Goal: Task Accomplishment & Management: Use online tool/utility

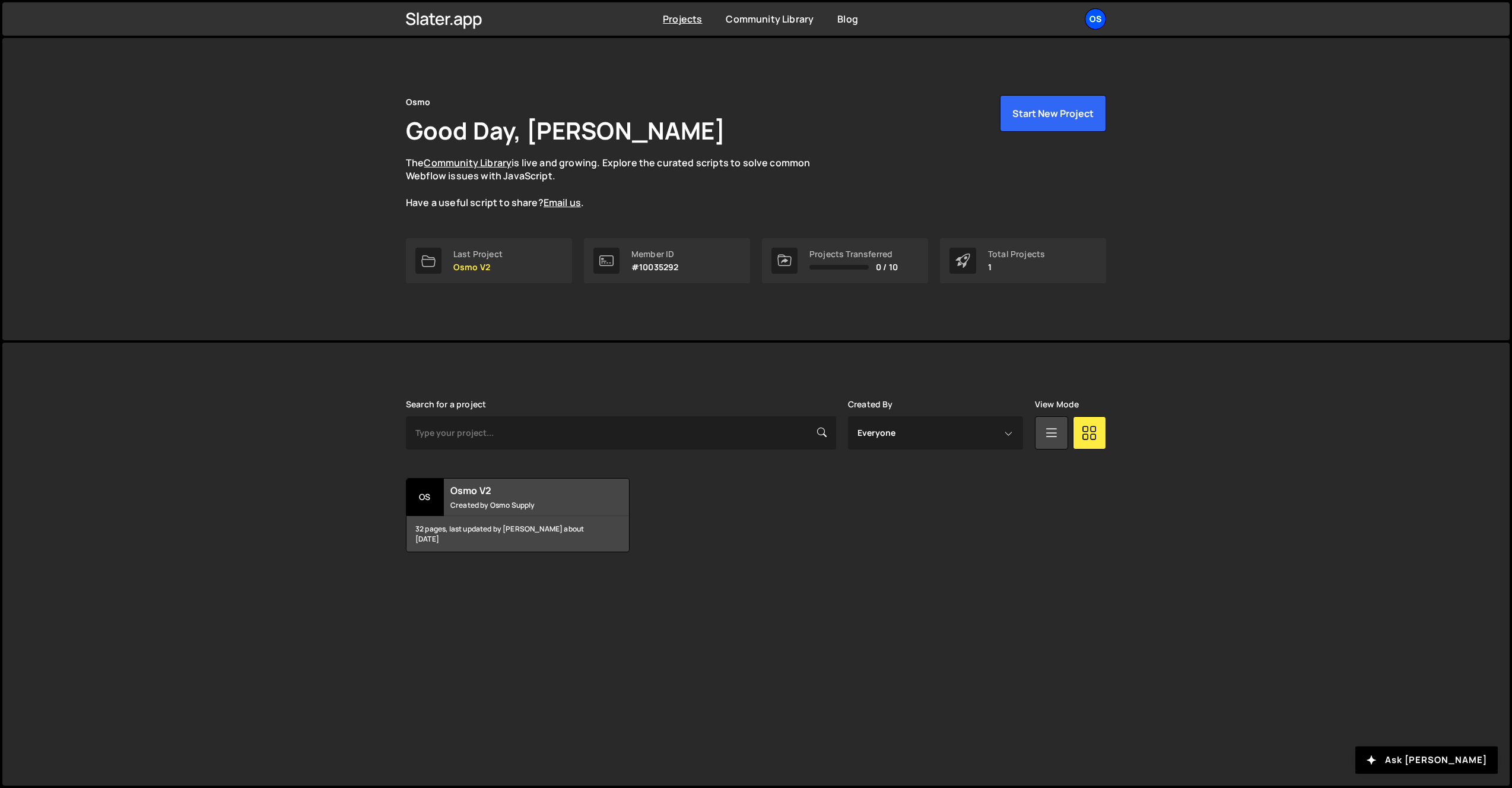
click at [1093, 23] on div "Os" at bounding box center [1095, 19] width 21 height 21
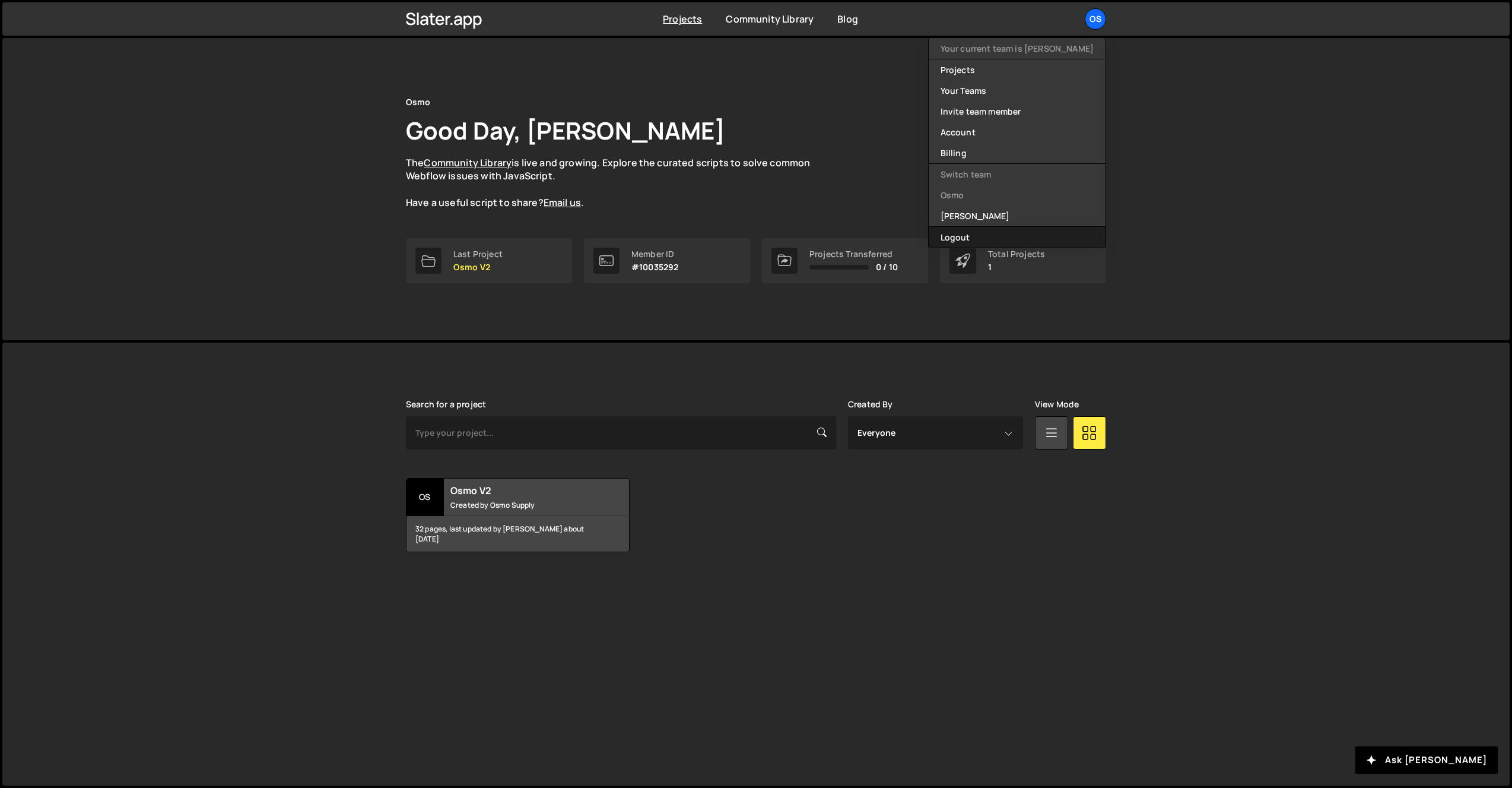
click at [1022, 236] on button "Logout" at bounding box center [1017, 237] width 177 height 20
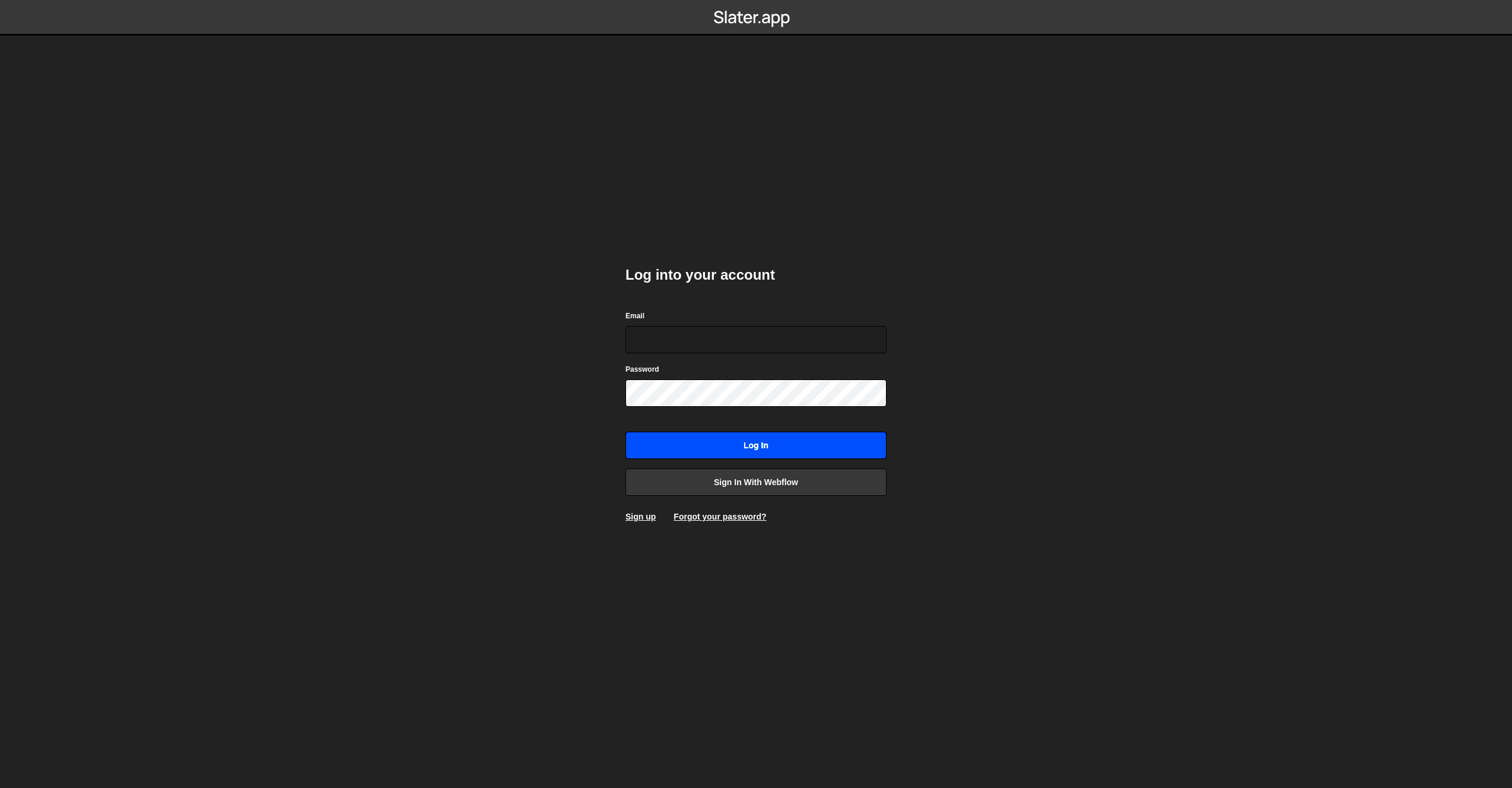
type input "ilja.vaneck01@gmail.com"
click at [750, 441] on input "Log in" at bounding box center [756, 445] width 261 height 27
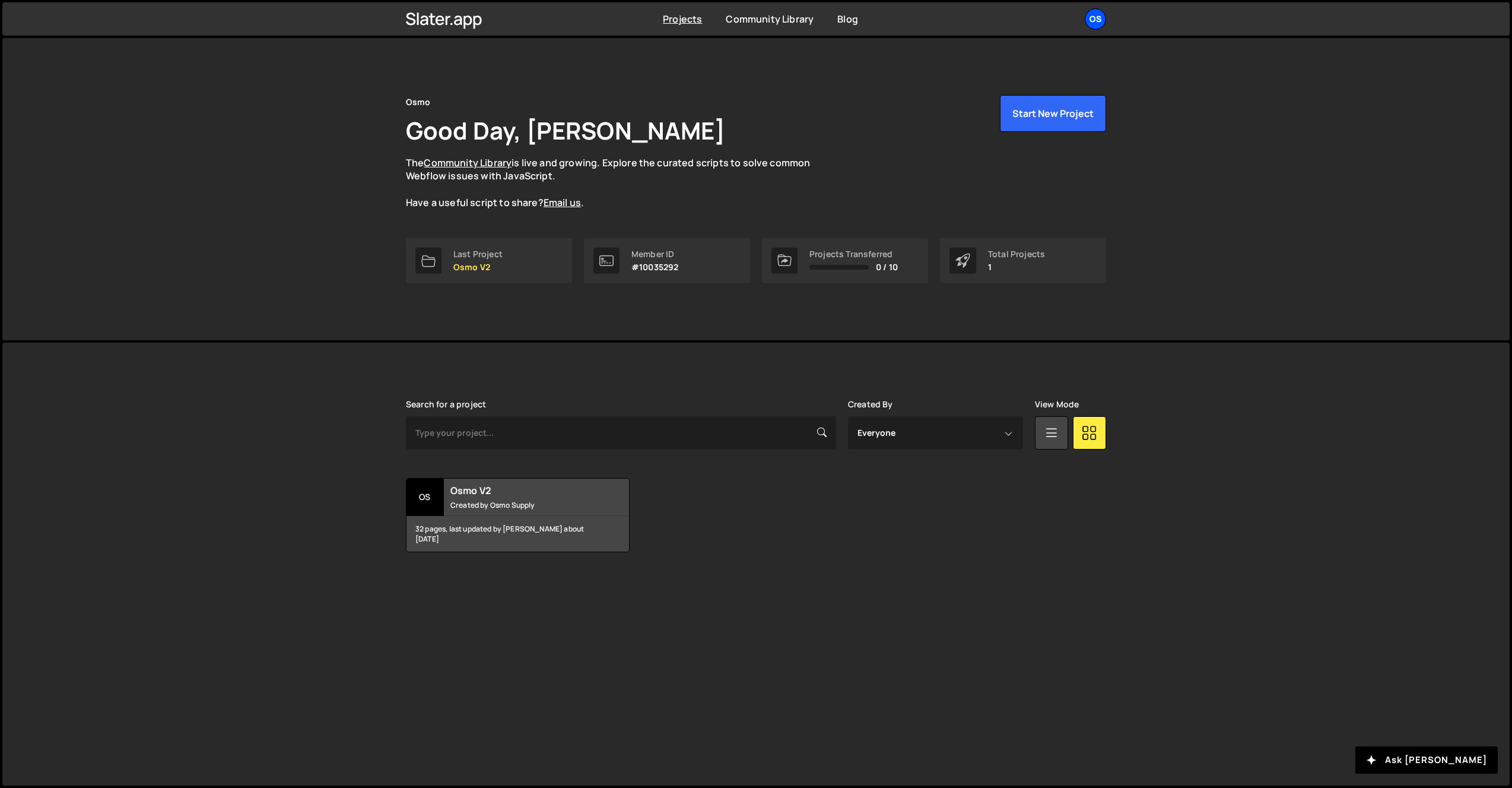
click at [1103, 17] on div "Os" at bounding box center [1095, 19] width 21 height 21
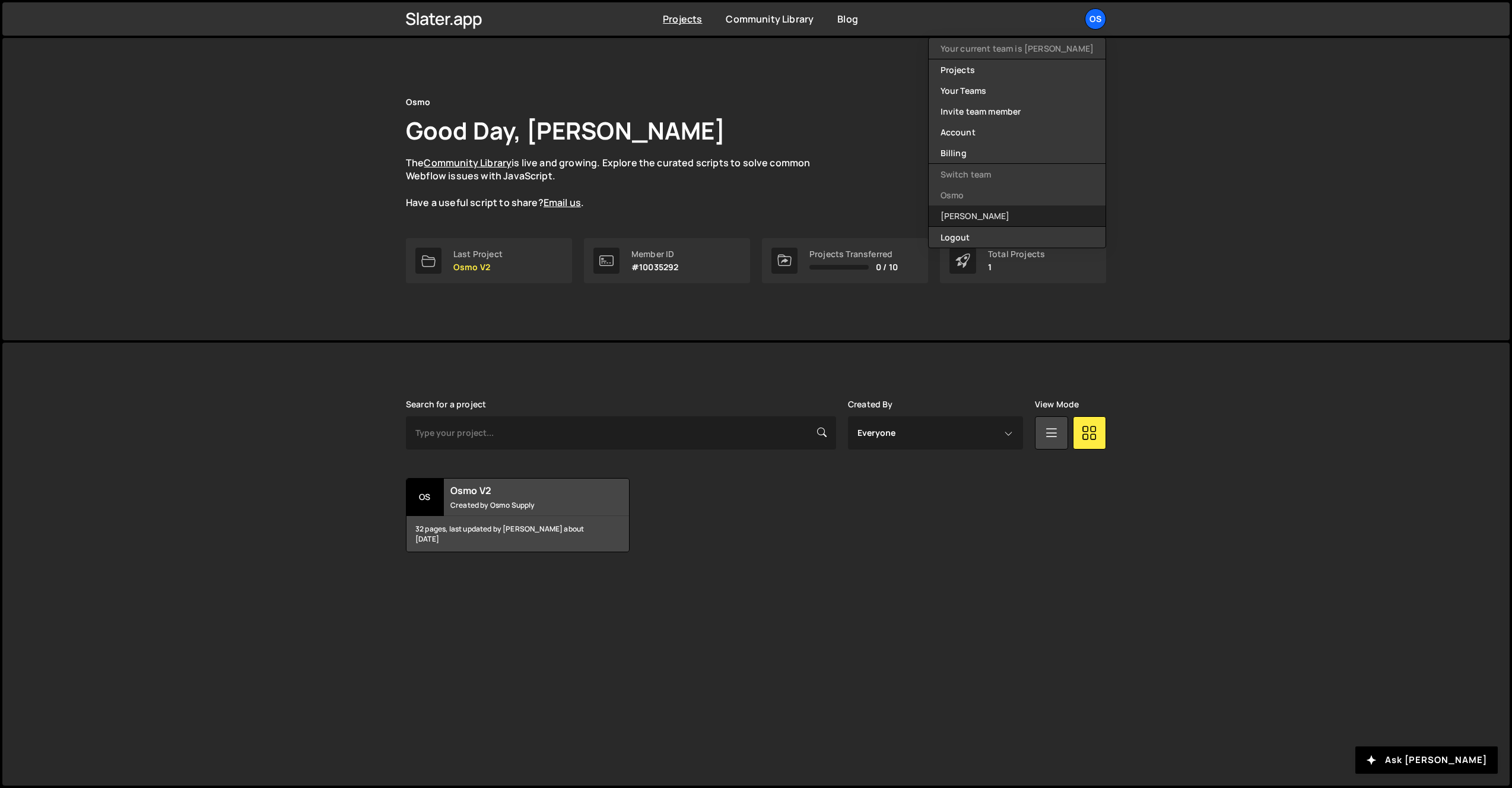
click at [1034, 208] on link "[PERSON_NAME]" at bounding box center [1017, 216] width 177 height 20
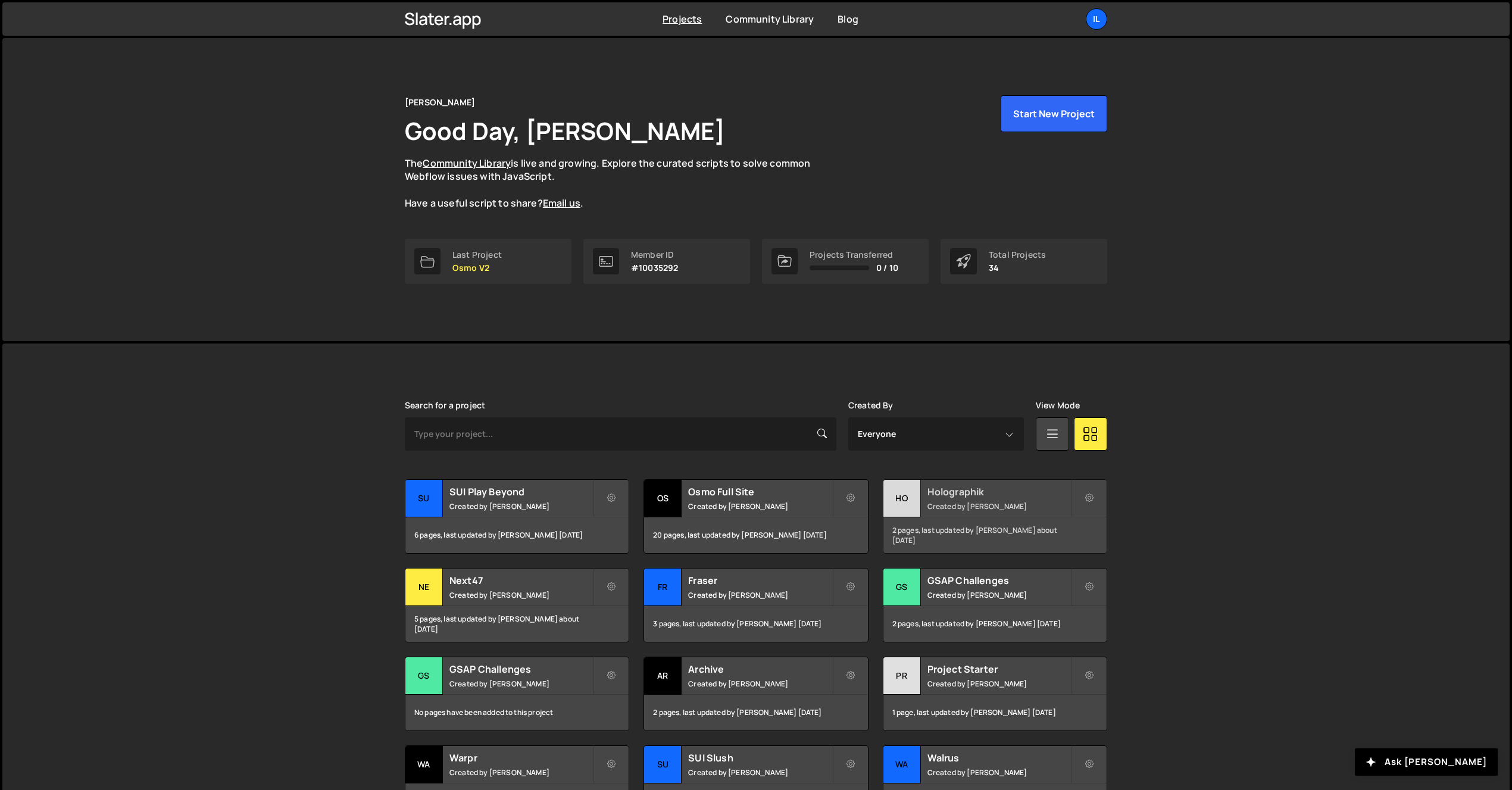
click at [940, 497] on h2 "Holographik" at bounding box center [999, 491] width 143 height 13
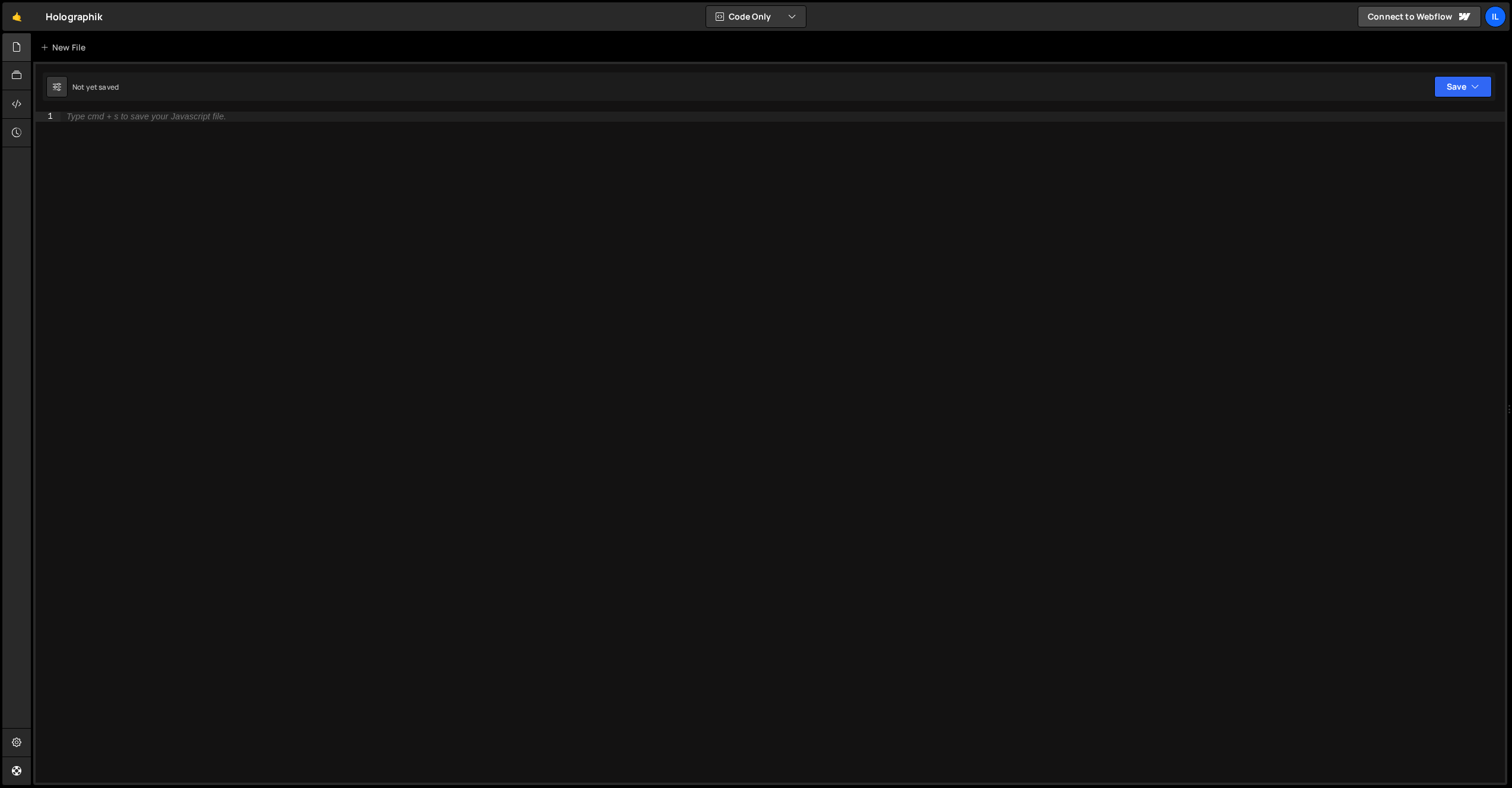
click at [25, 43] on div at bounding box center [17, 48] width 29 height 29
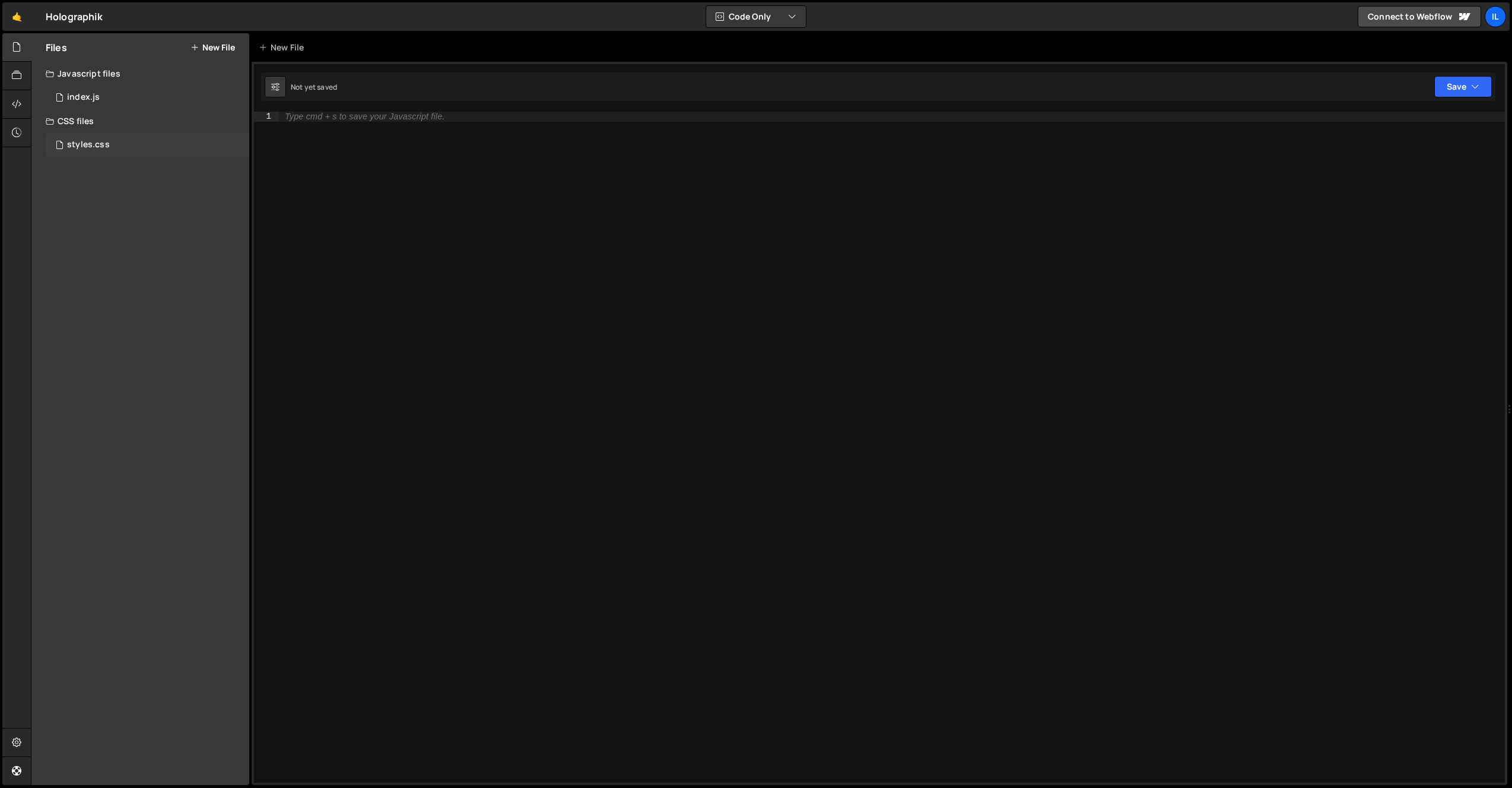
click at [89, 140] on div "styles.css" at bounding box center [88, 145] width 43 height 11
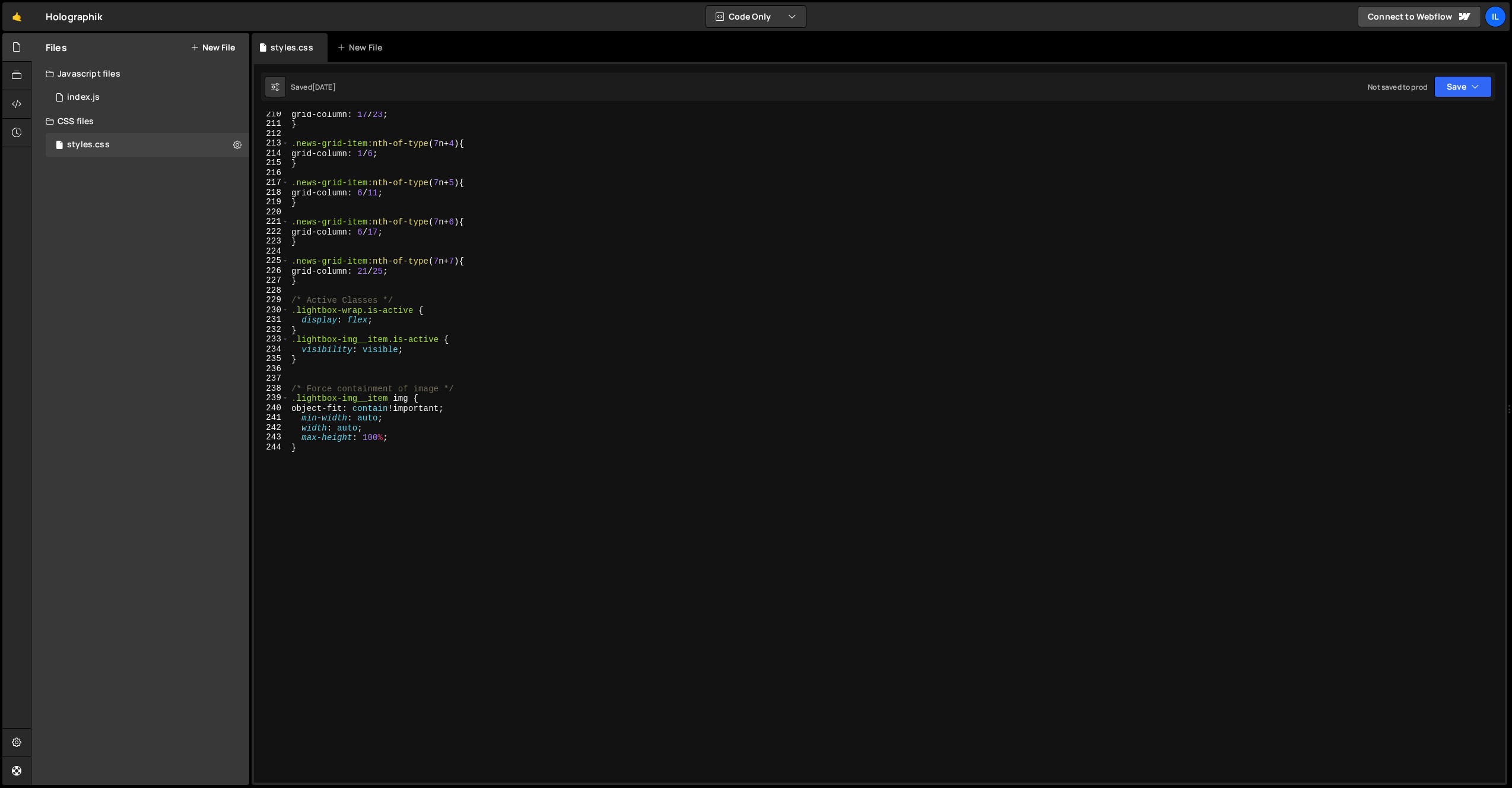
scroll to position [2050, 0]
type textarea "}"
click at [484, 580] on div "grid-column : 17 / 23 ; } .news-grid-item :nth-of-type ( 7 n + 4 ) { grid-colum…" at bounding box center [895, 454] width 1211 height 690
paste textarea "}"
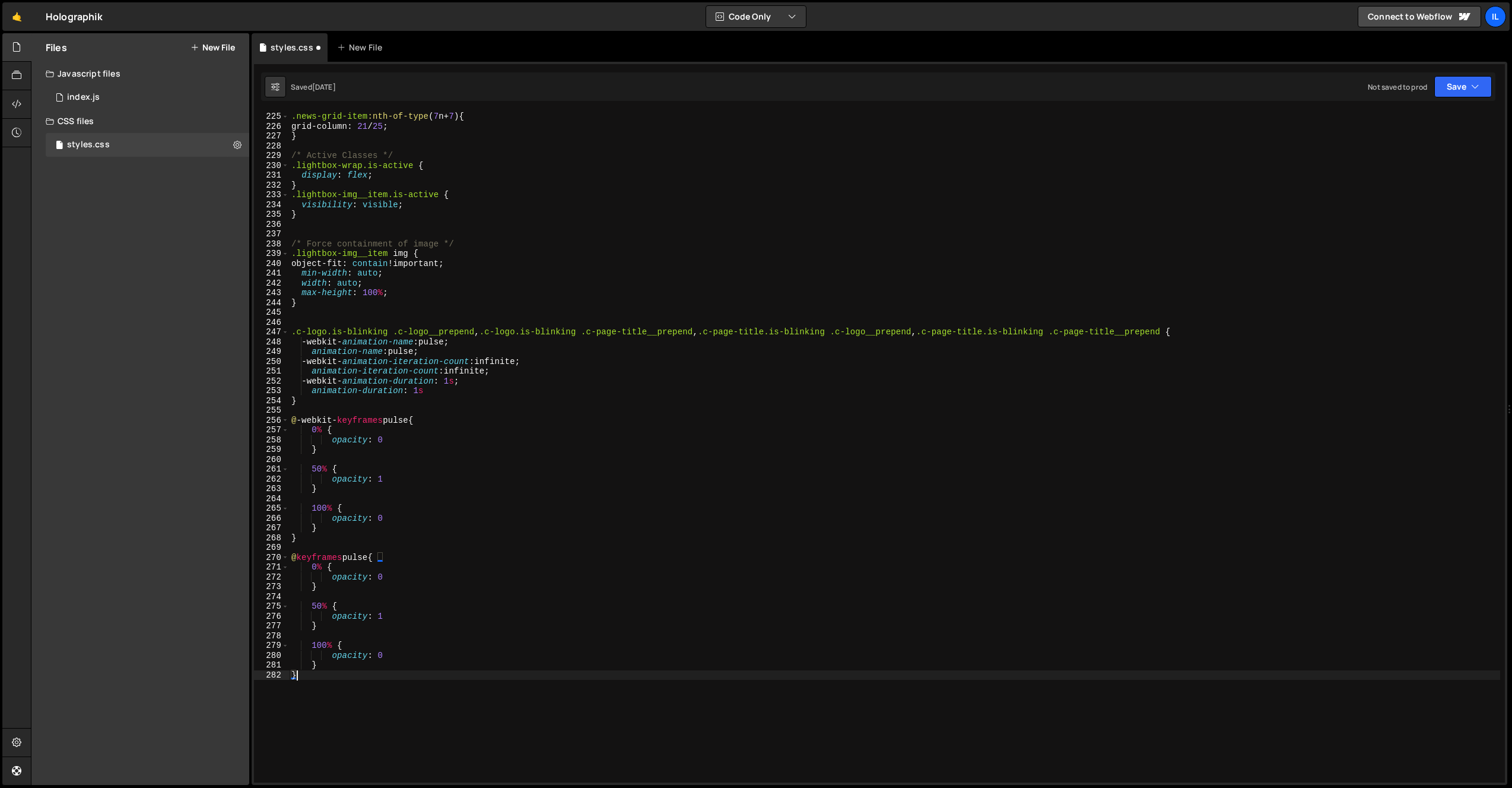
scroll to position [2194, 0]
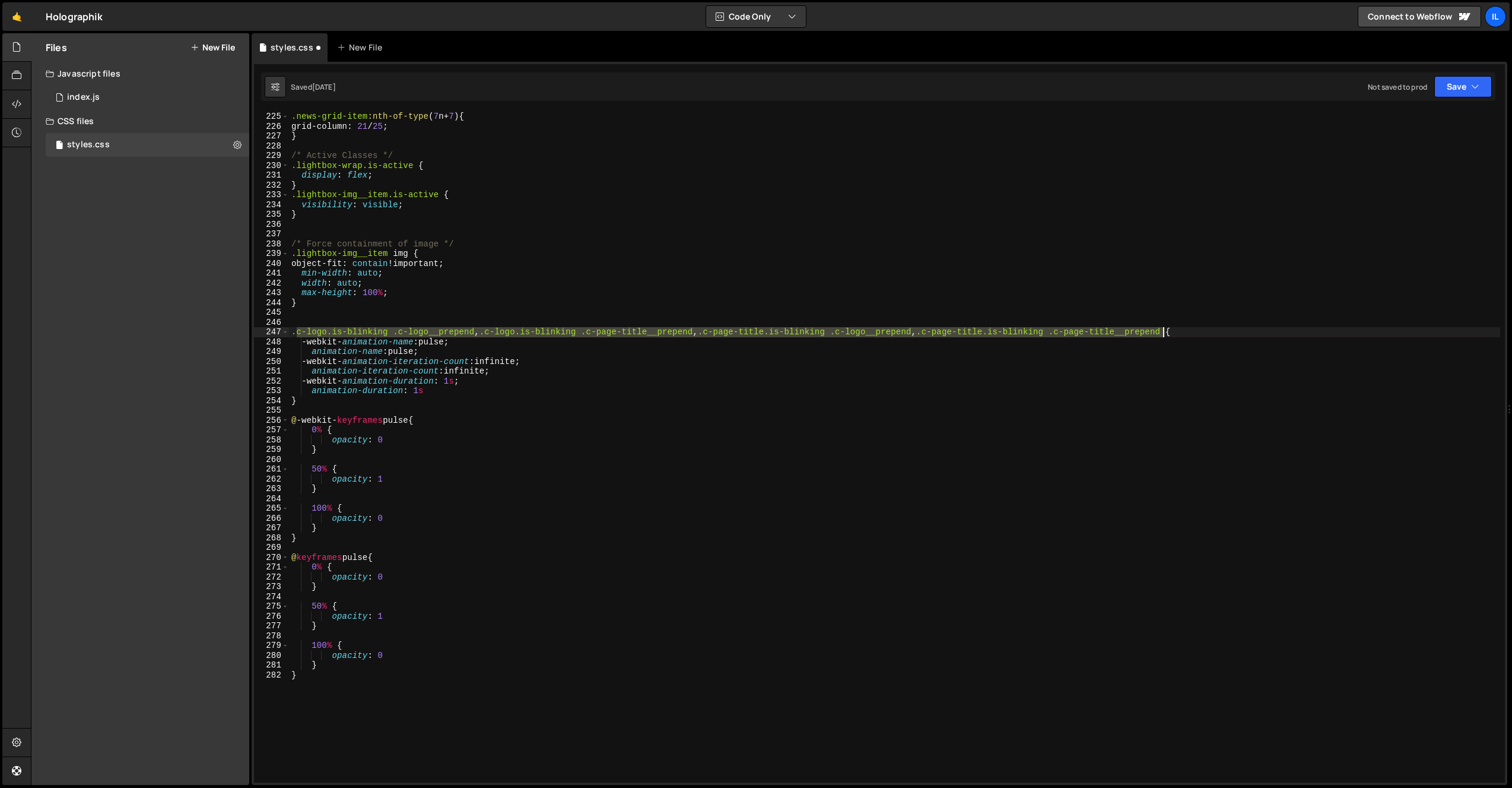
drag, startPoint x: 298, startPoint y: 335, endPoint x: 1164, endPoint y: 333, distance: 866.0
click at [1164, 333] on div ".news-grid-item :nth-of-type ( 7 n + 7 ) { grid-column : 21 / 25 ; } /* Active …" at bounding box center [895, 456] width 1211 height 690
paste textarea "s-nav__dot"
type textarea ".cs-nav__dot {"
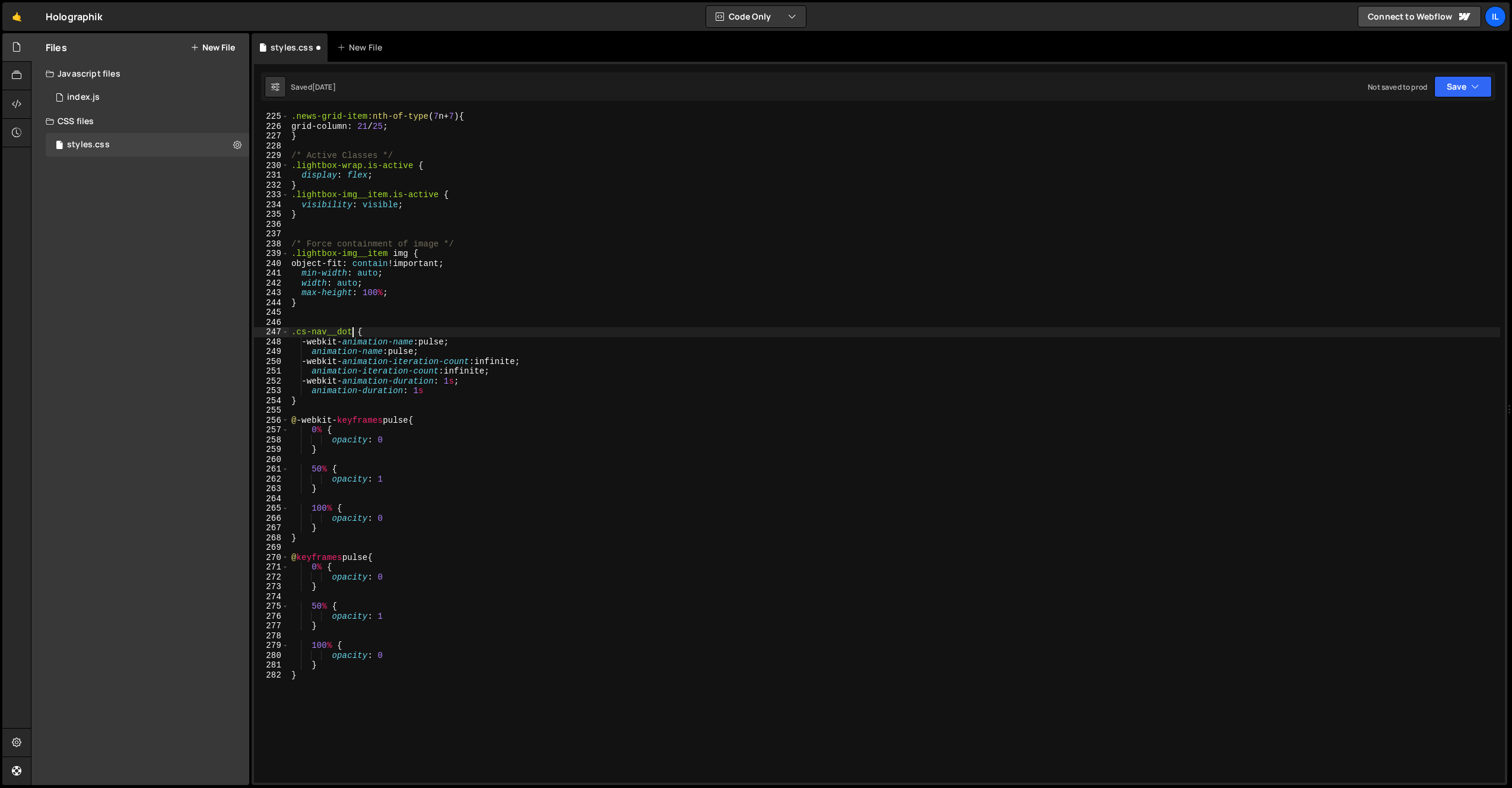
click at [513, 414] on div ".news-grid-item :nth-of-type ( 7 n + 7 ) { grid-column : 21 / 25 ; } /* Active …" at bounding box center [895, 456] width 1211 height 690
click at [511, 393] on div ".news-grid-item :nth-of-type ( 7 n + 7 ) { grid-column : 21 / 25 ; } /* Active …" at bounding box center [895, 456] width 1211 height 690
type textarea "animation-duration: 1s"
click at [511, 393] on div ".news-grid-item :nth-of-type ( 7 n + 7 ) { grid-column : 21 / 25 ; } /* Active …" at bounding box center [895, 456] width 1211 height 690
click at [121, 90] on div "0 index.js 0" at bounding box center [147, 97] width 203 height 24
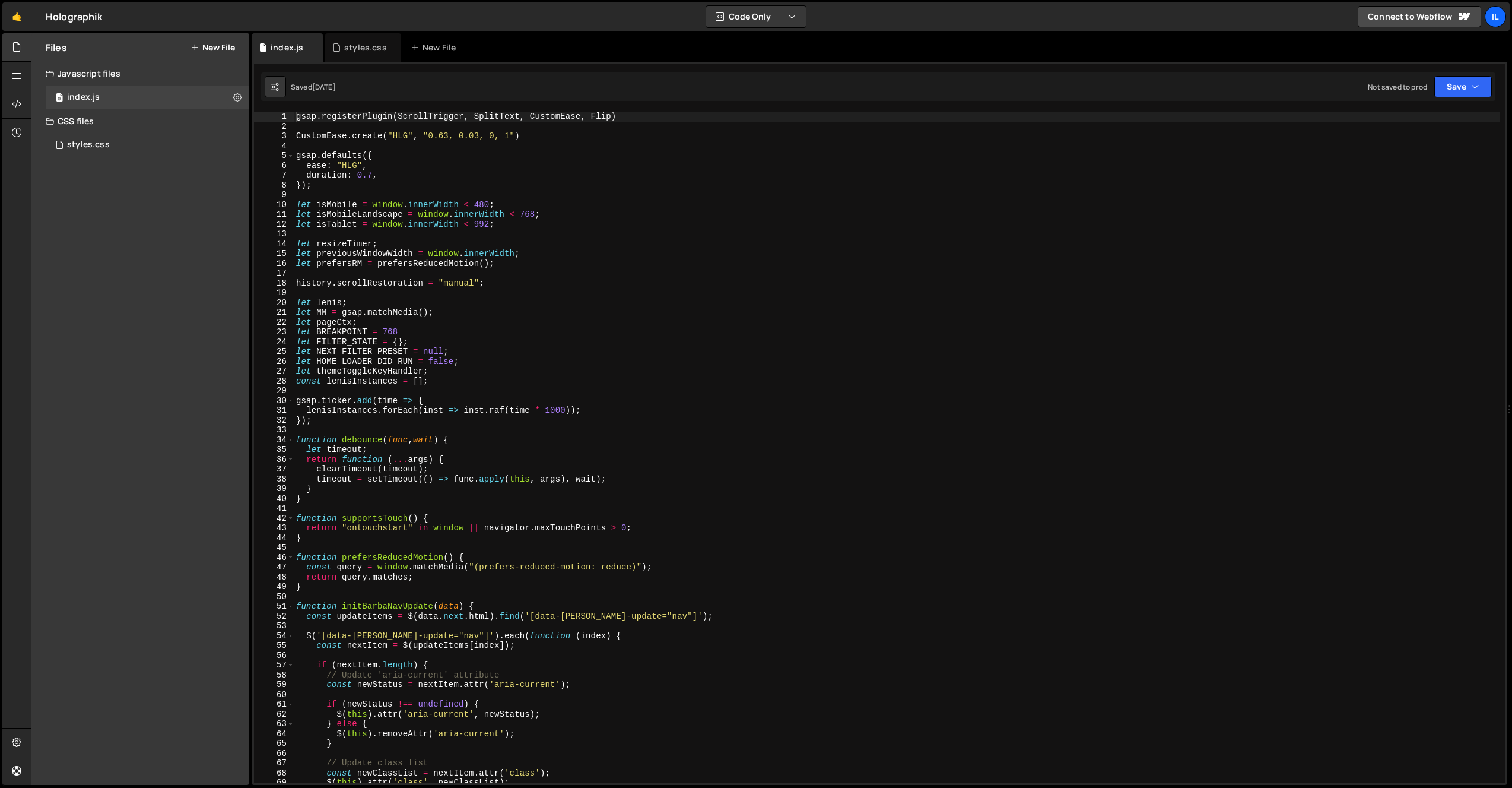
scroll to position [23691, 0]
click at [291, 439] on span at bounding box center [290, 440] width 7 height 10
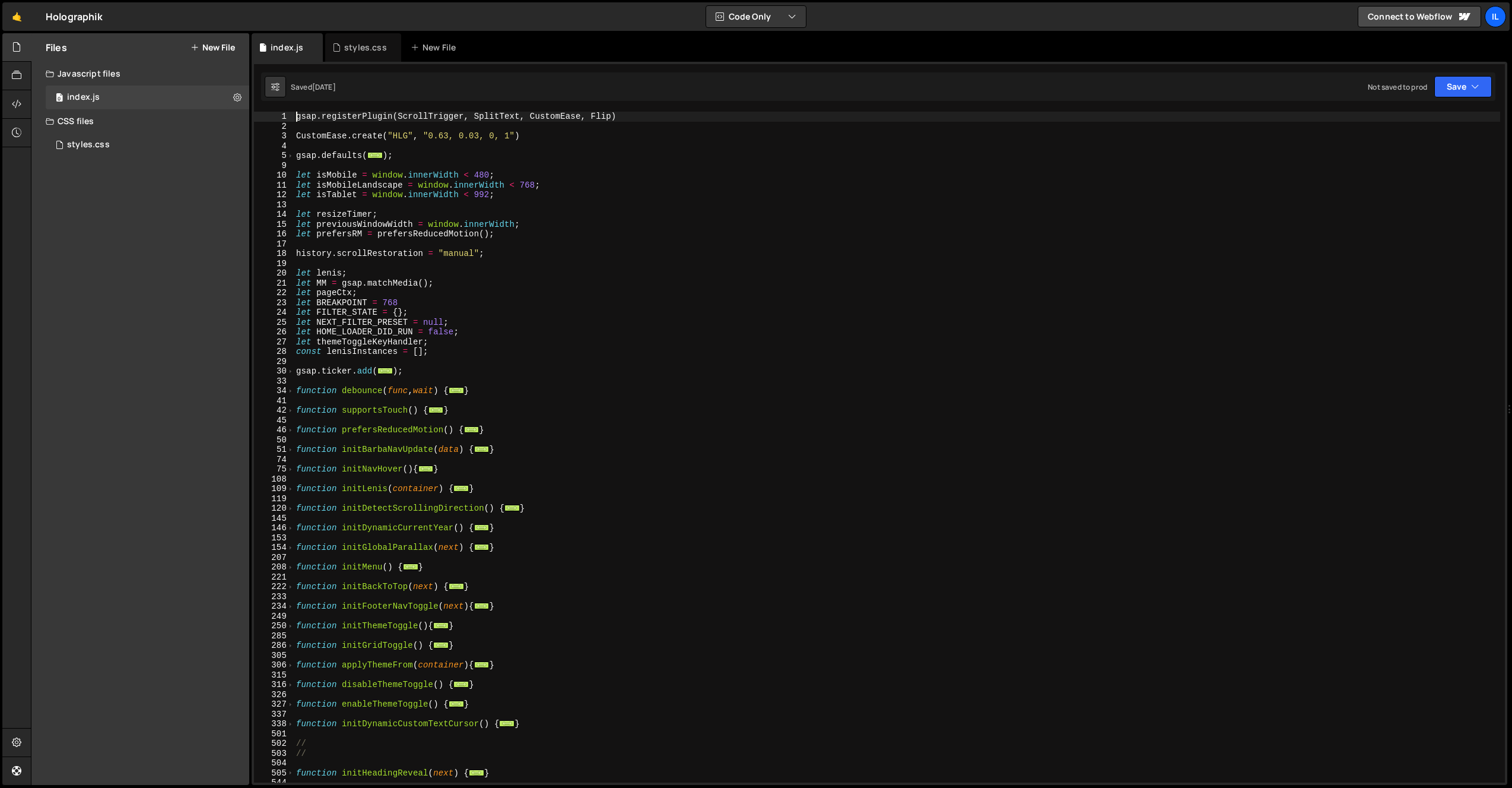
click at [373, 471] on div "gsap . registerPlugin ( ScrollTrigger , SplitText , CustomEase , Flip ) CustomE…" at bounding box center [897, 456] width 1207 height 690
click at [290, 472] on span at bounding box center [290, 469] width 7 height 10
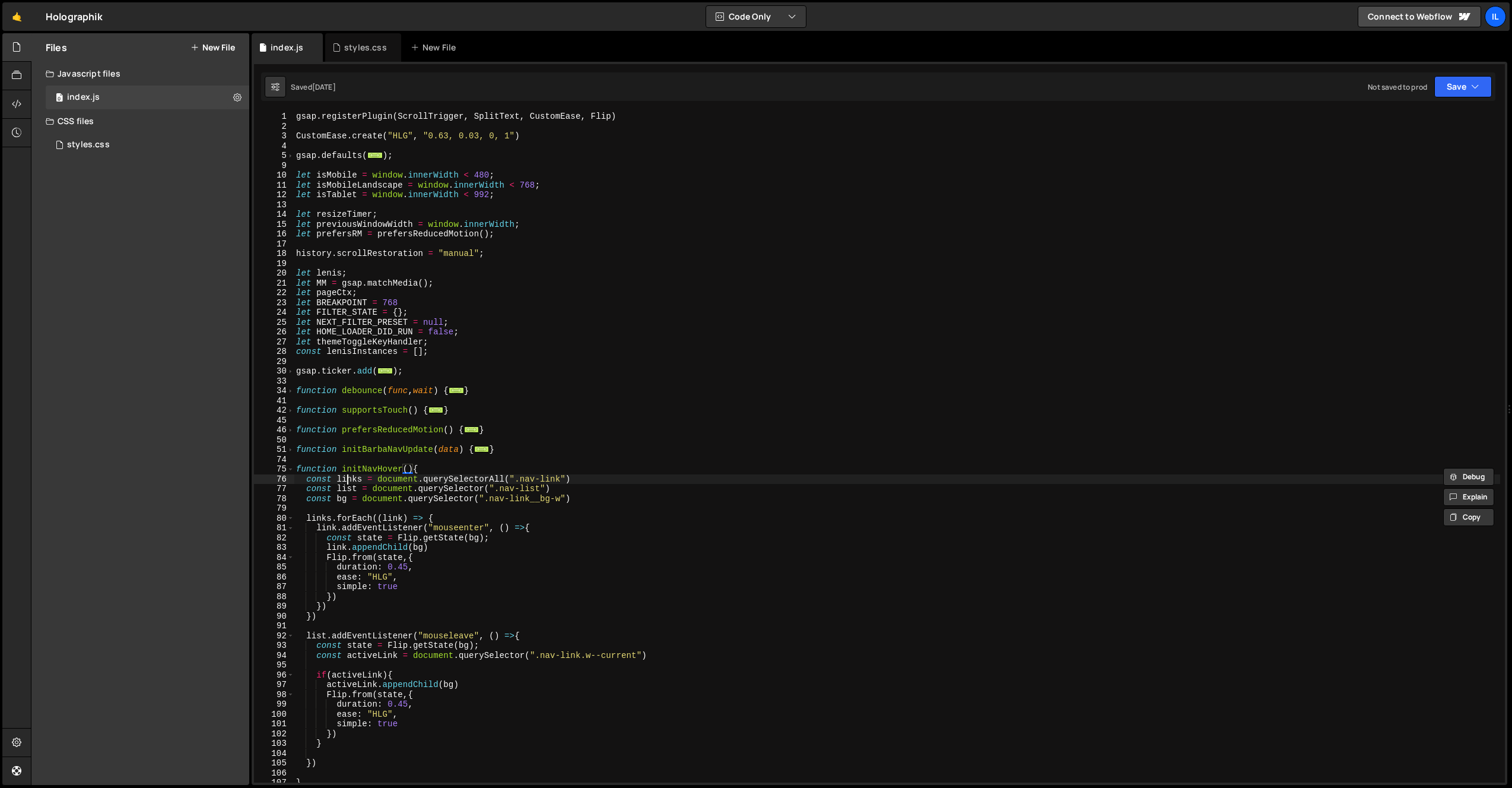
click at [350, 478] on div "gsap . registerPlugin ( ScrollTrigger , SplitText , CustomEase , Flip ) CustomE…" at bounding box center [897, 456] width 1207 height 690
type textarea "const links = document.querySelectorAll(".nav-link")"
click at [350, 478] on div "gsap . registerPlugin ( ScrollTrigger , SplitText , CustomEase , Flip ) CustomE…" at bounding box center [897, 456] width 1207 height 690
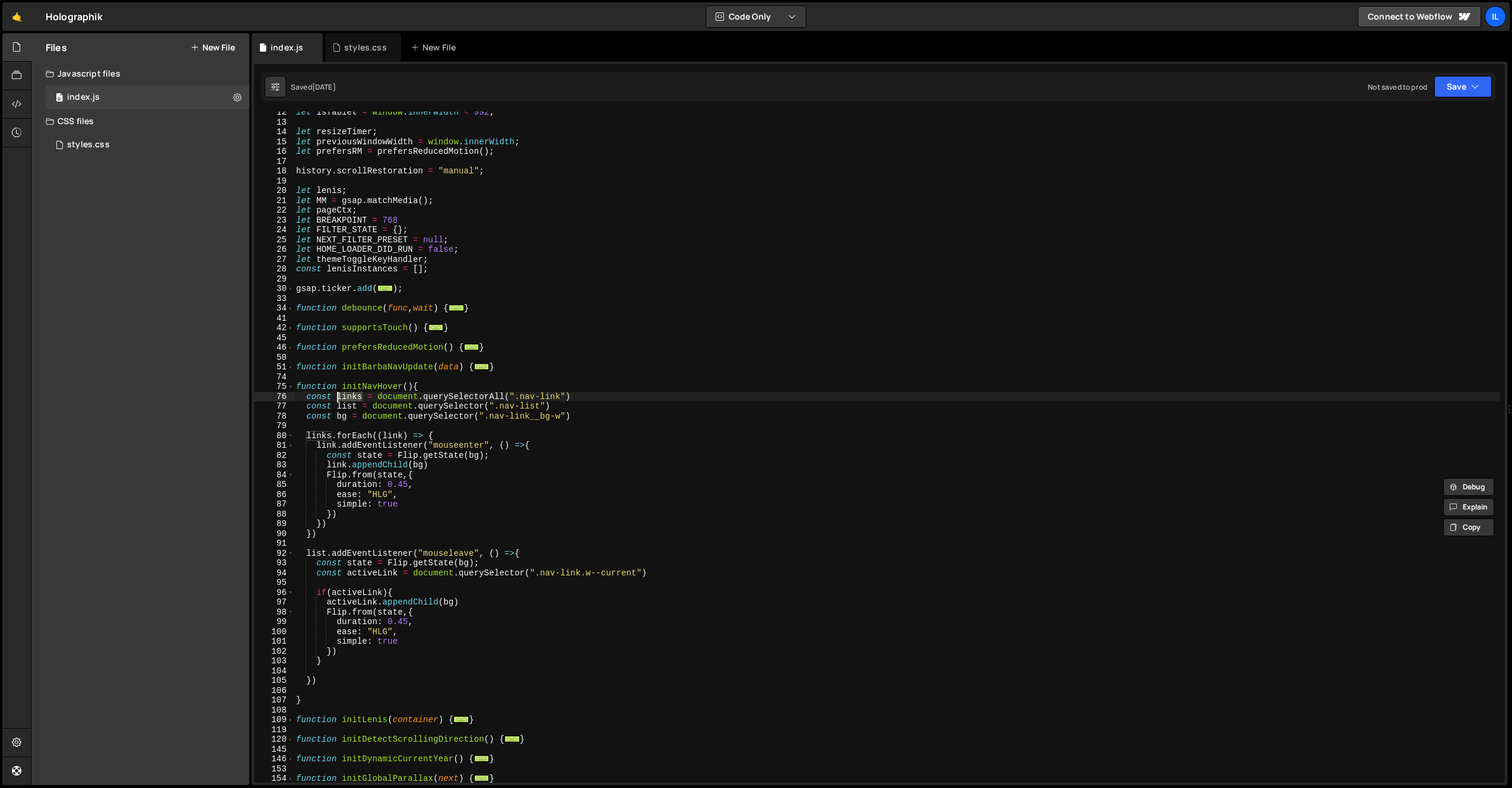
scroll to position [82, 0]
click at [581, 421] on div "let isTablet = window . innerWidth < 992 ; let resizeTimer ; let previousWindow…" at bounding box center [897, 452] width 1207 height 690
click at [600, 415] on div "let isTablet = window . innerWidth < 992 ; let resizeTimer ; let previousWindow…" at bounding box center [897, 452] width 1207 height 690
type textarea "const bg = document.querySelector(".nav-link__bg-w")"
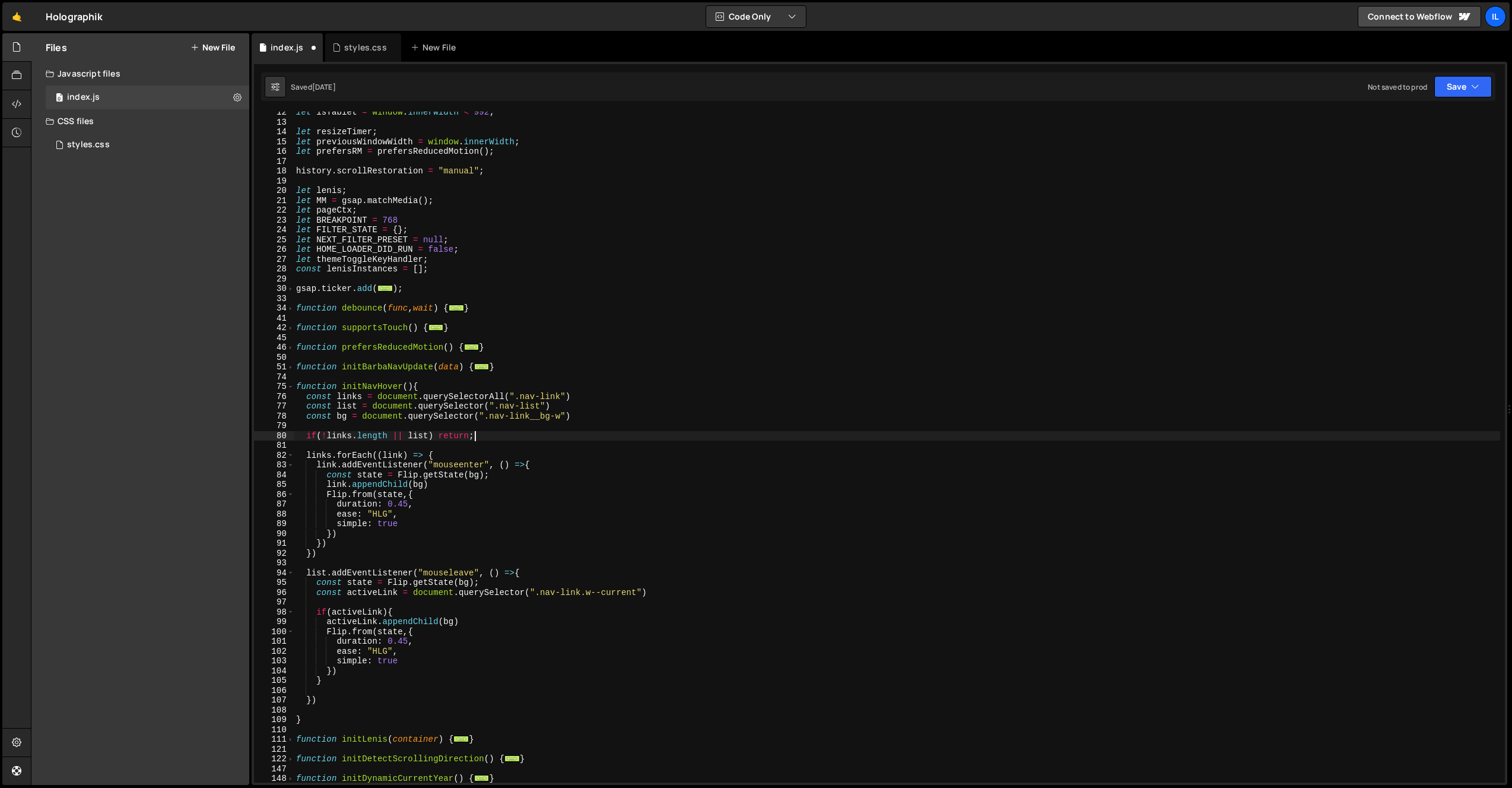
scroll to position [0, 12]
type textarea "if(!links.length || list) return;"
click at [293, 389] on span at bounding box center [290, 386] width 7 height 10
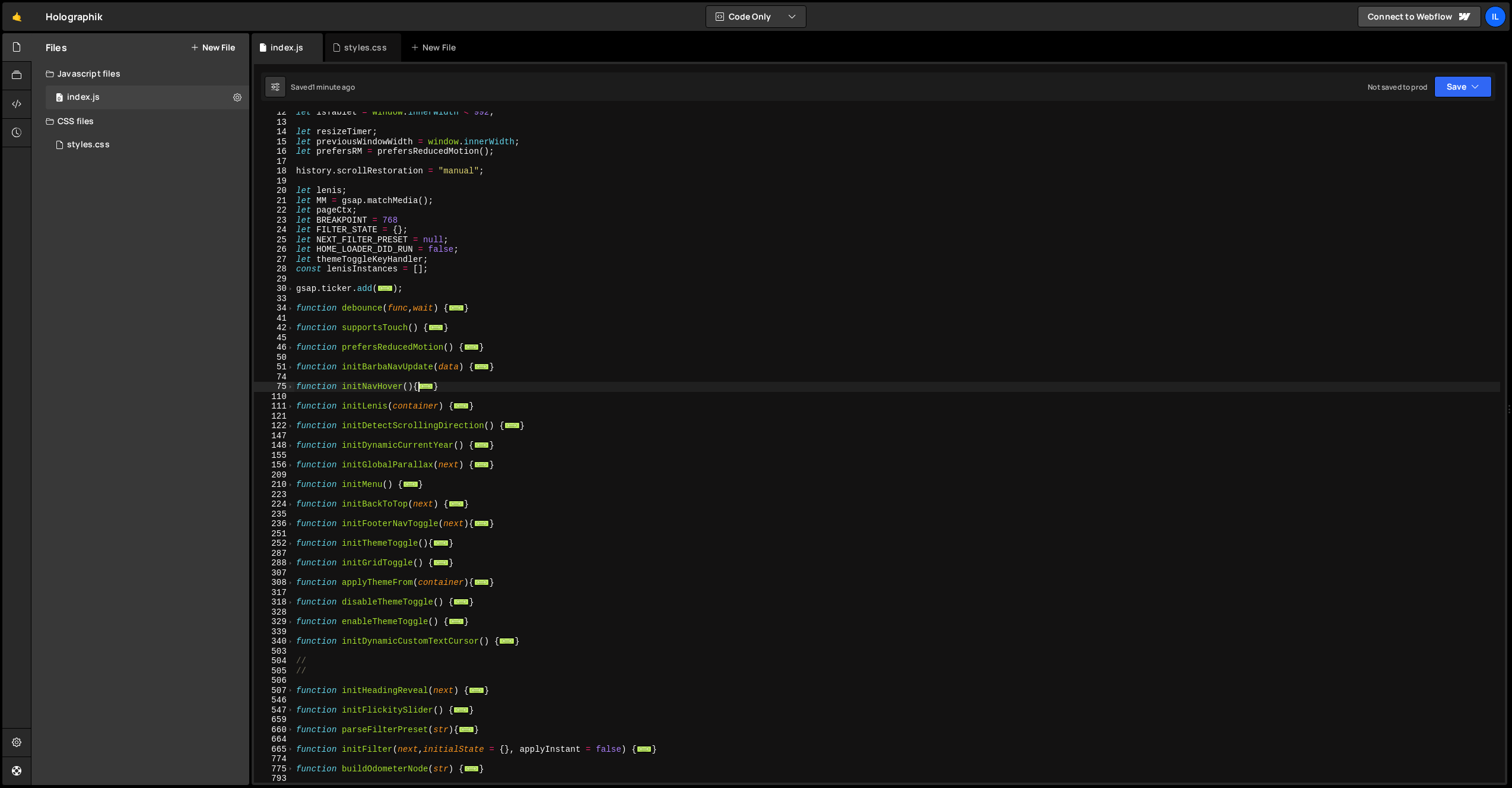
click at [176, 302] on div "Files New File Javascript files 0 index.js 0 CSS files styles.css 0 Copy share …" at bounding box center [140, 409] width 218 height 752
